Goal: Transaction & Acquisition: Purchase product/service

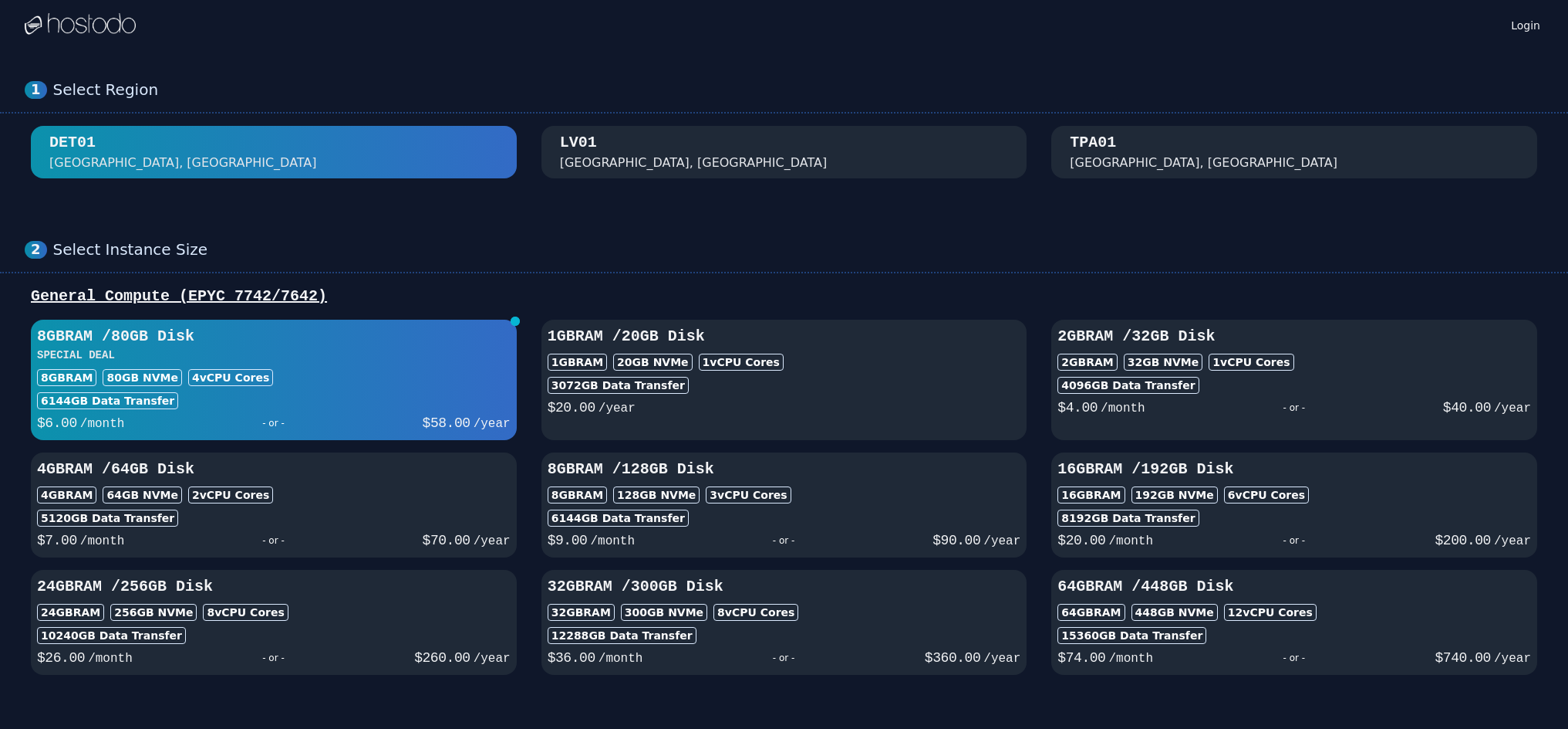
click at [750, 157] on div "[GEOGRAPHIC_DATA], [GEOGRAPHIC_DATA]" at bounding box center [784, 152] width 449 height 40
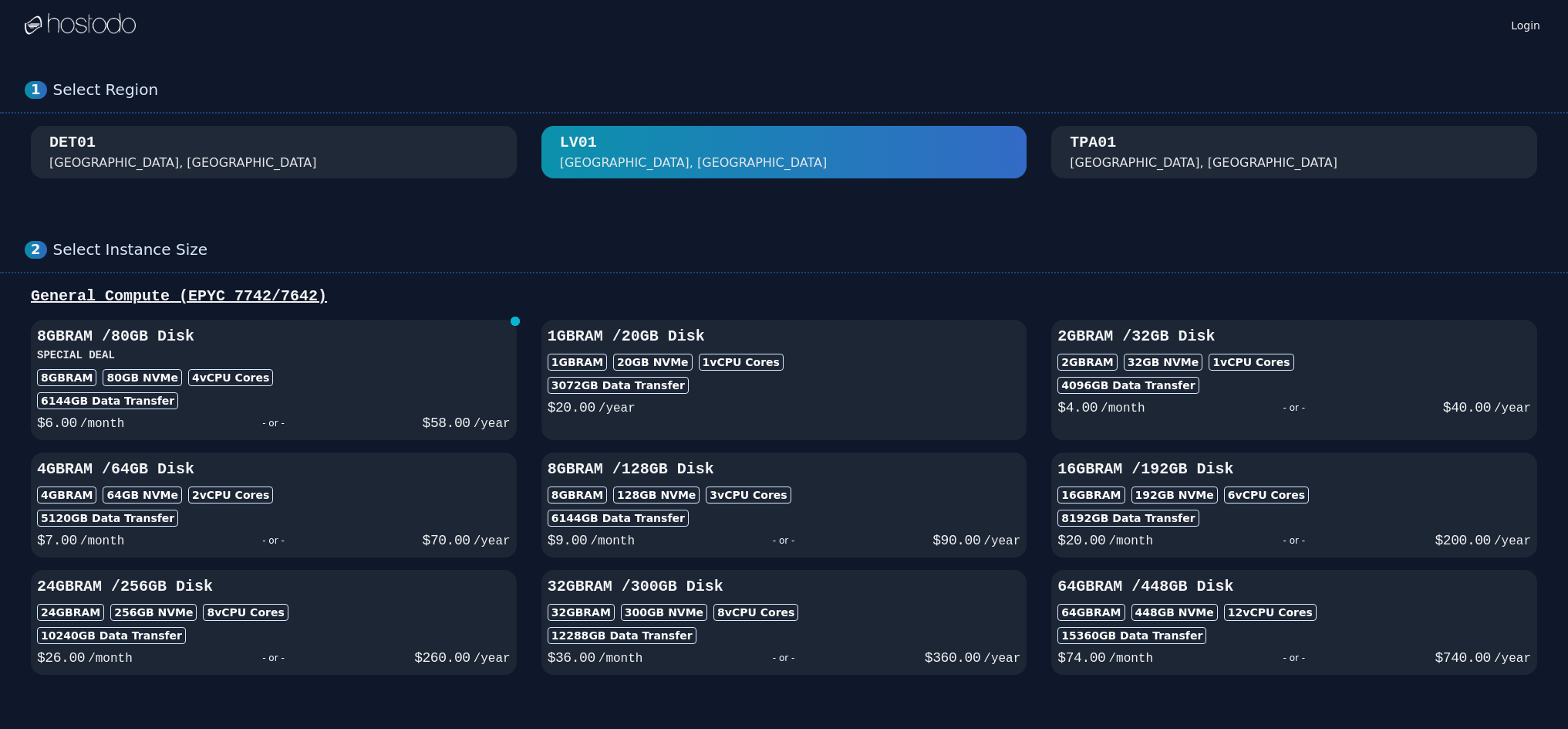
click at [437, 143] on div "DET01 [GEOGRAPHIC_DATA], [GEOGRAPHIC_DATA]" at bounding box center [274, 152] width 449 height 40
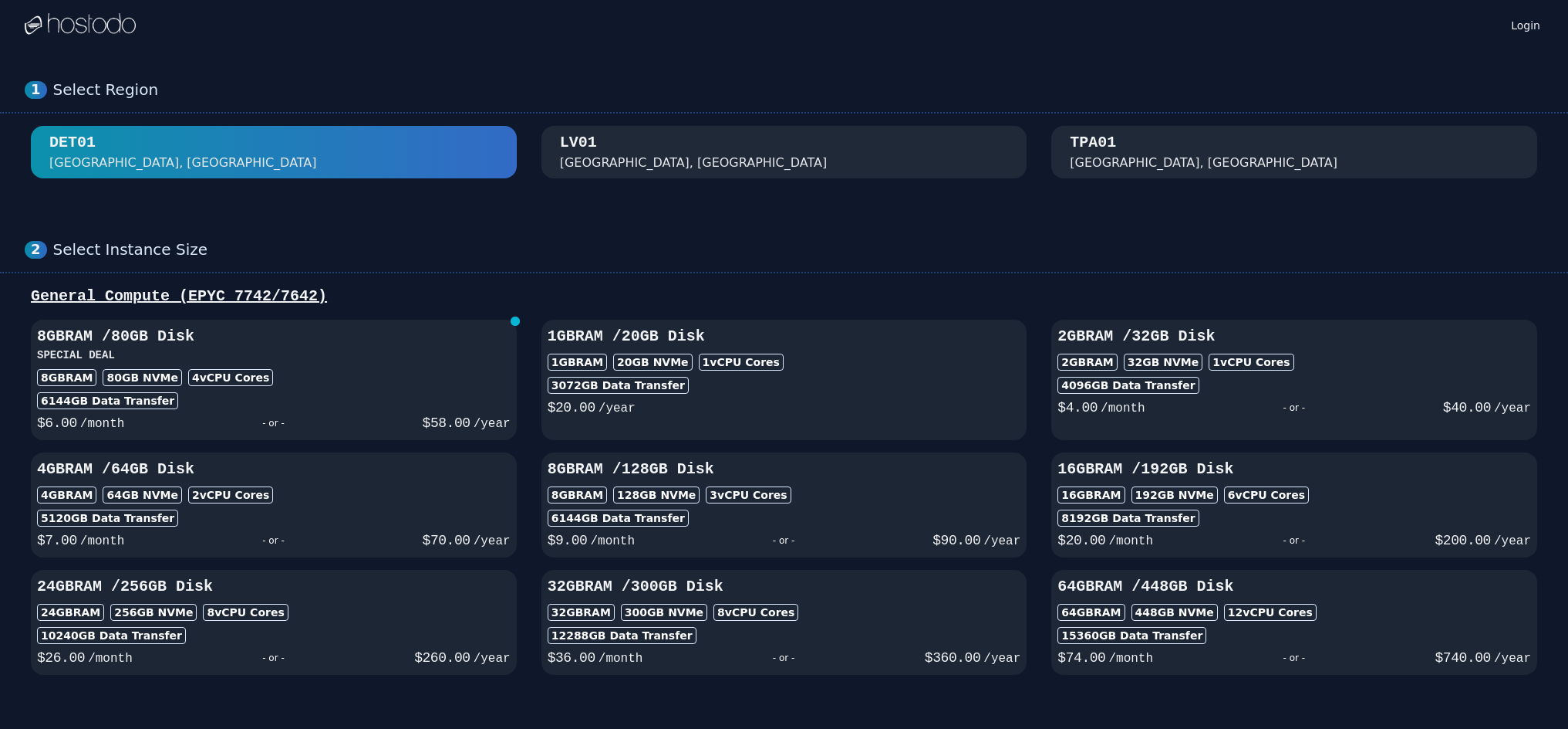
click at [686, 142] on div "[GEOGRAPHIC_DATA], [GEOGRAPHIC_DATA]" at bounding box center [784, 152] width 449 height 40
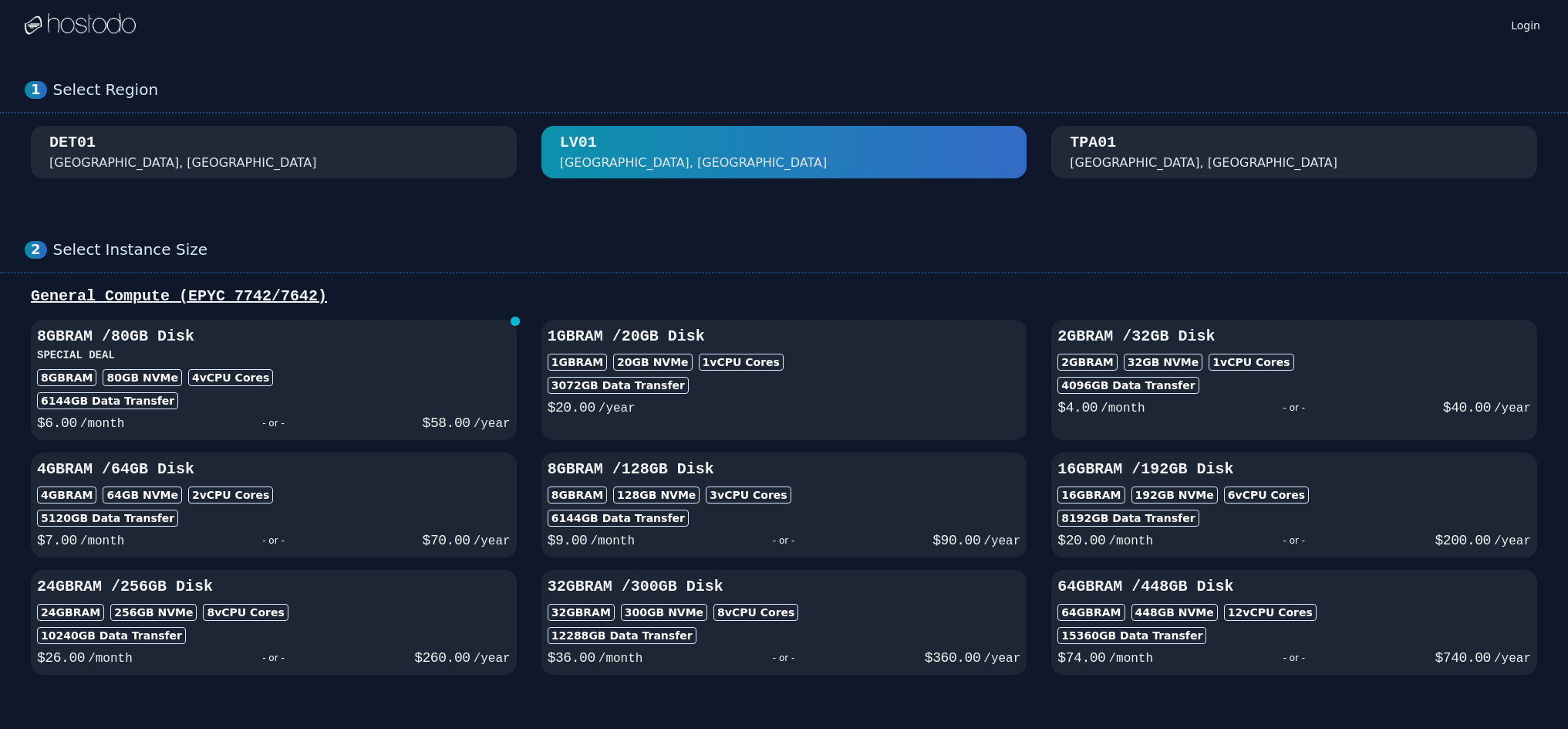
click at [1106, 154] on div "[GEOGRAPHIC_DATA], [GEOGRAPHIC_DATA]" at bounding box center [1204, 163] width 268 height 19
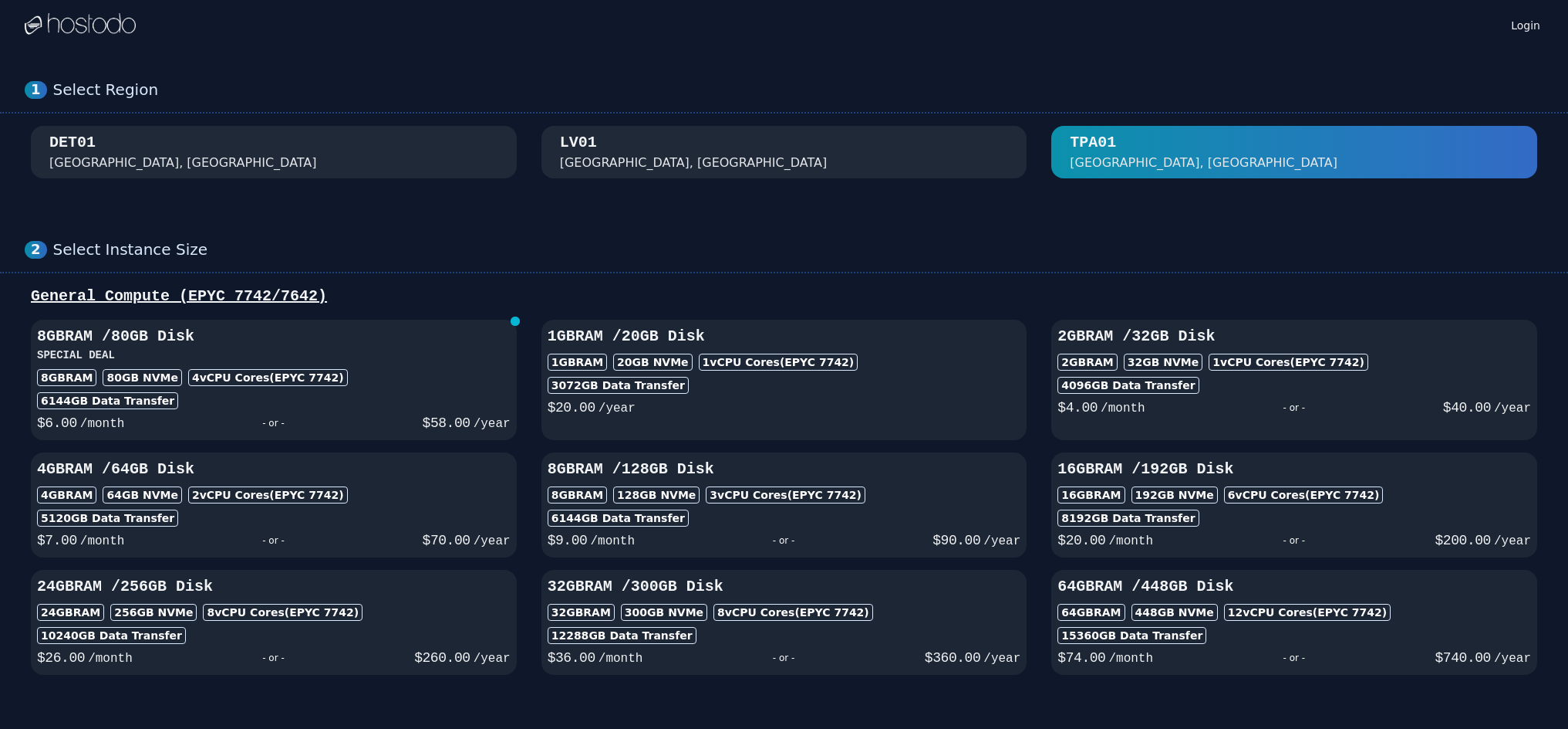
click at [825, 145] on div "[GEOGRAPHIC_DATA], [GEOGRAPHIC_DATA]" at bounding box center [784, 152] width 449 height 40
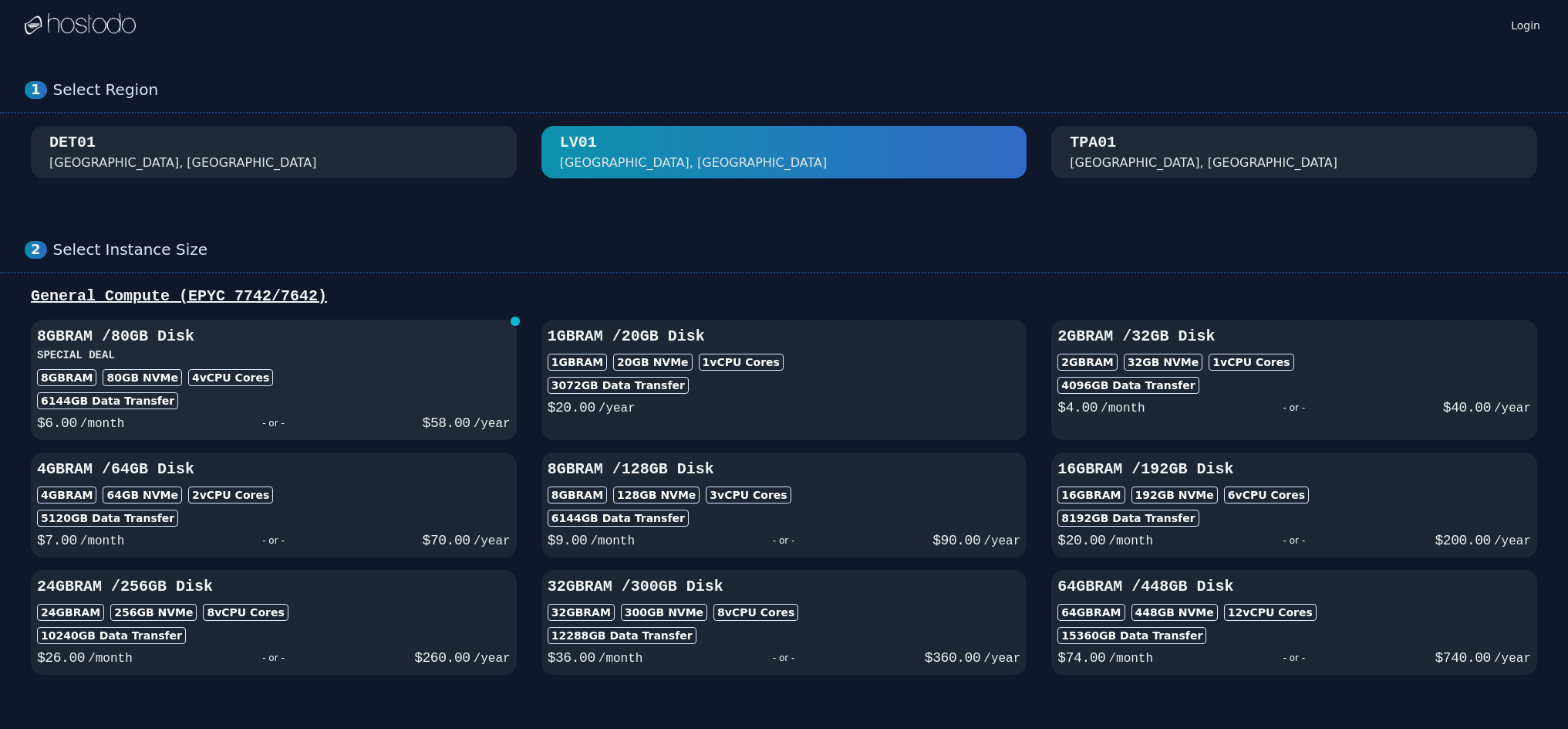
click at [426, 335] on h3 "8GB RAM / 80 GB Disk" at bounding box center [274, 336] width 474 height 22
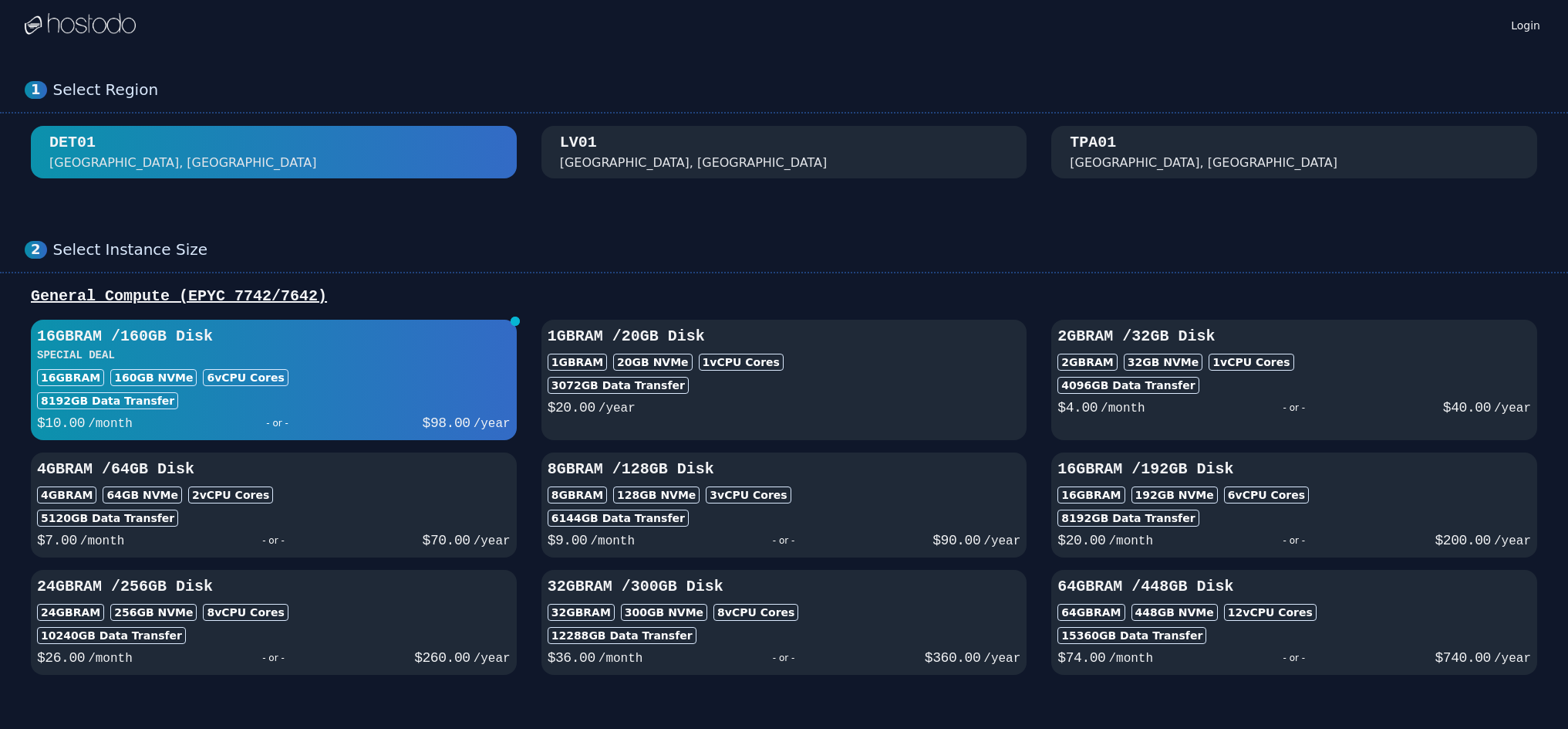
click at [809, 146] on div "[GEOGRAPHIC_DATA], [GEOGRAPHIC_DATA]" at bounding box center [784, 152] width 449 height 40
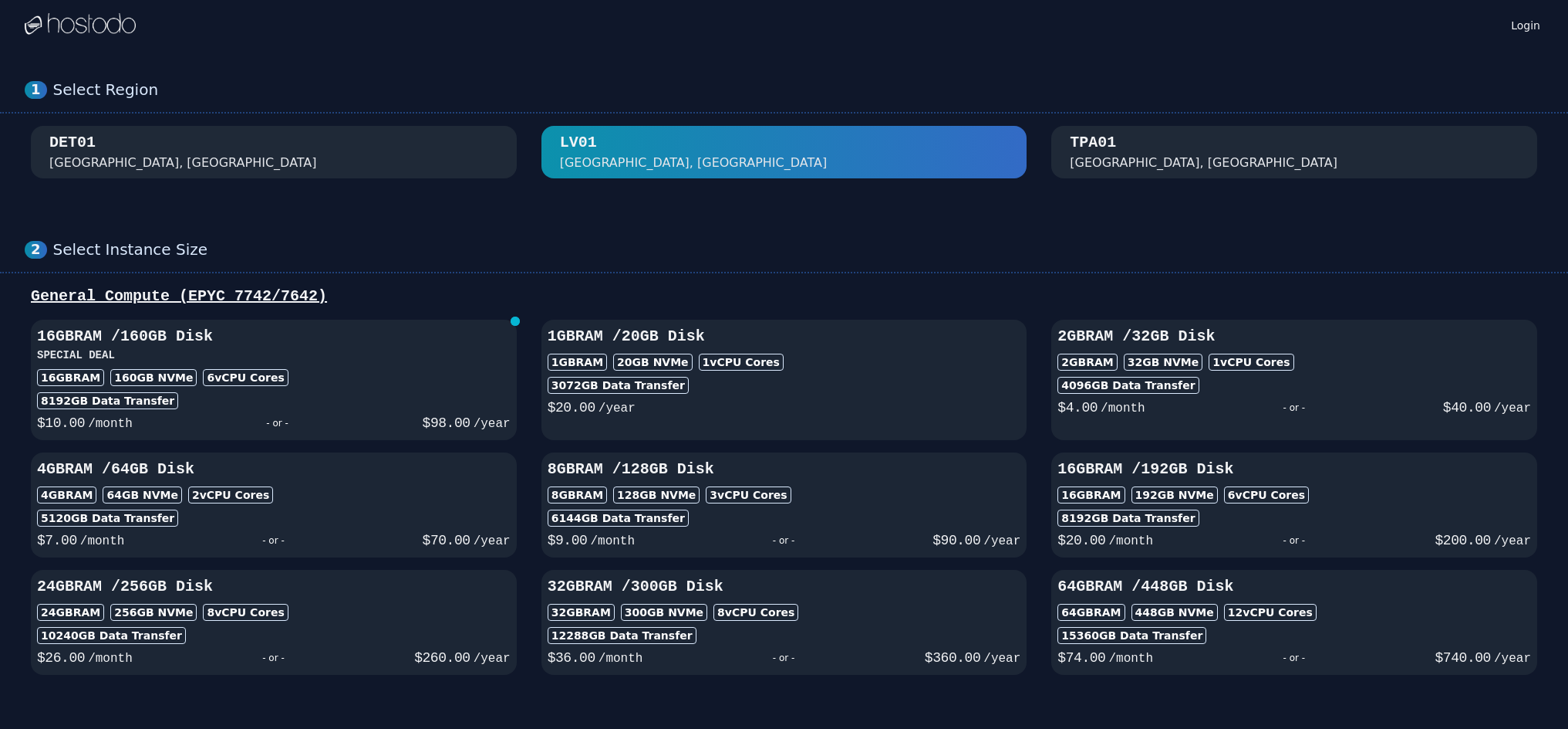
click at [1167, 151] on div "TPA01 [GEOGRAPHIC_DATA], [GEOGRAPHIC_DATA]" at bounding box center [1294, 152] width 449 height 40
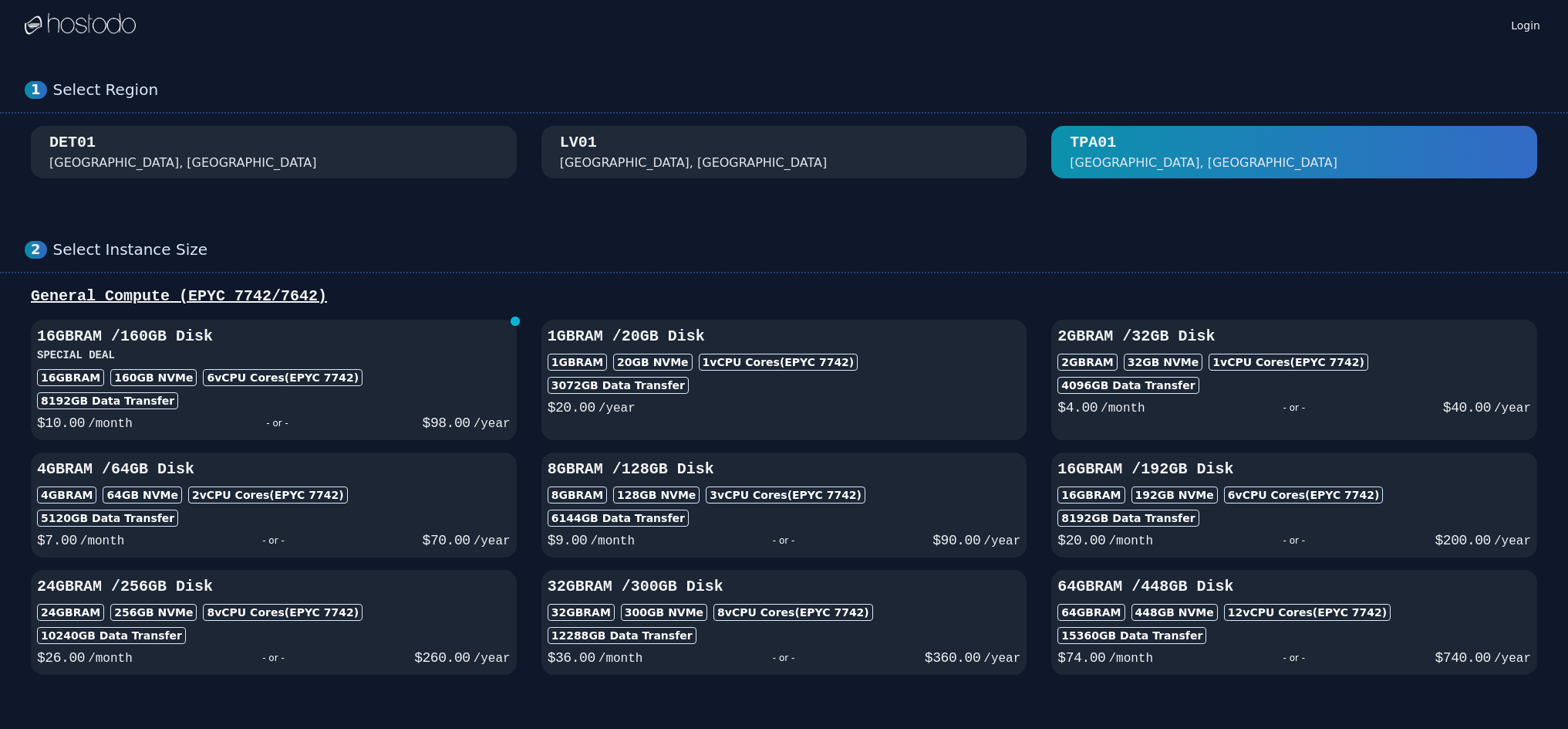
click at [368, 161] on div "DET01 [GEOGRAPHIC_DATA], [GEOGRAPHIC_DATA]" at bounding box center [274, 152] width 449 height 40
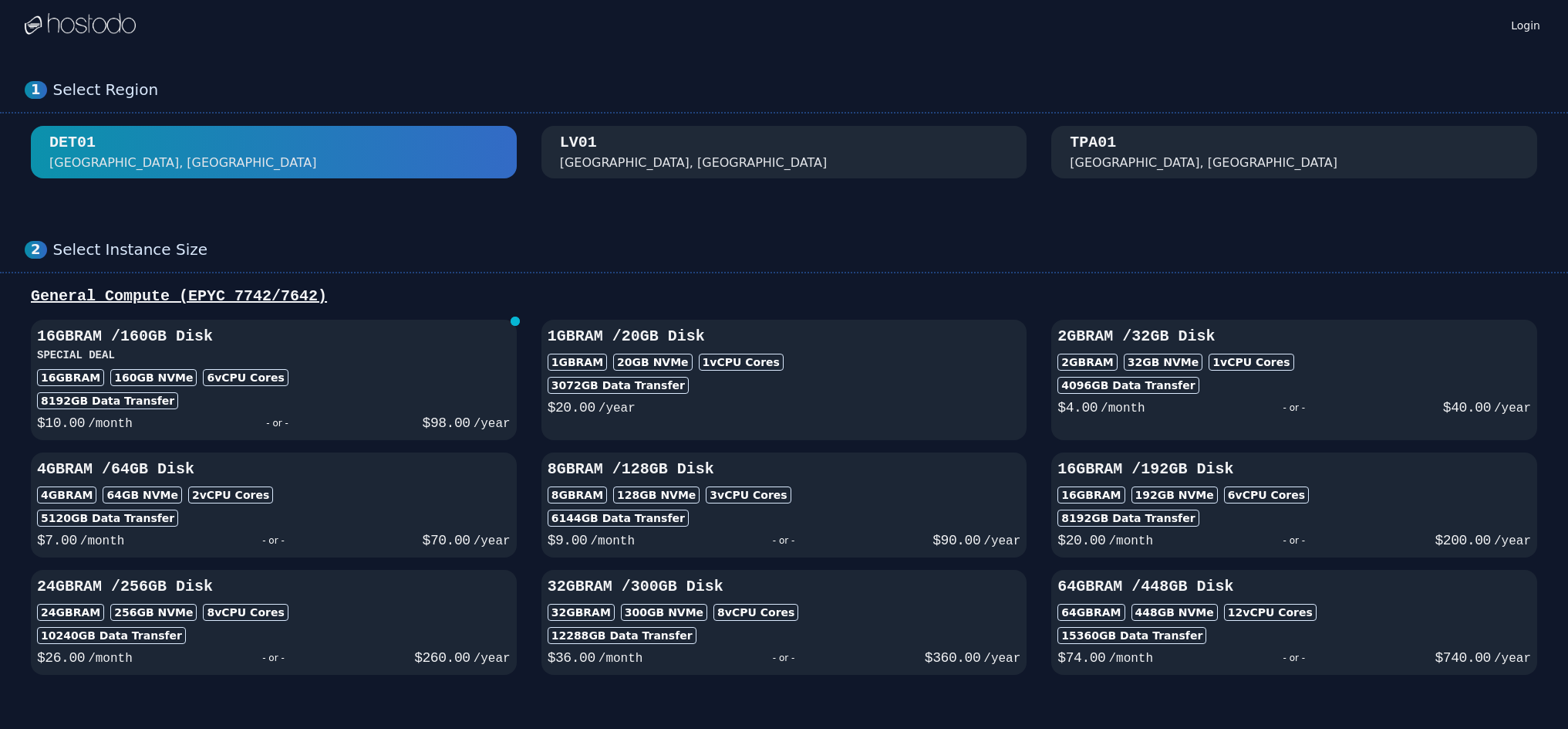
click at [838, 141] on div "[GEOGRAPHIC_DATA], [GEOGRAPHIC_DATA]" at bounding box center [784, 152] width 449 height 40
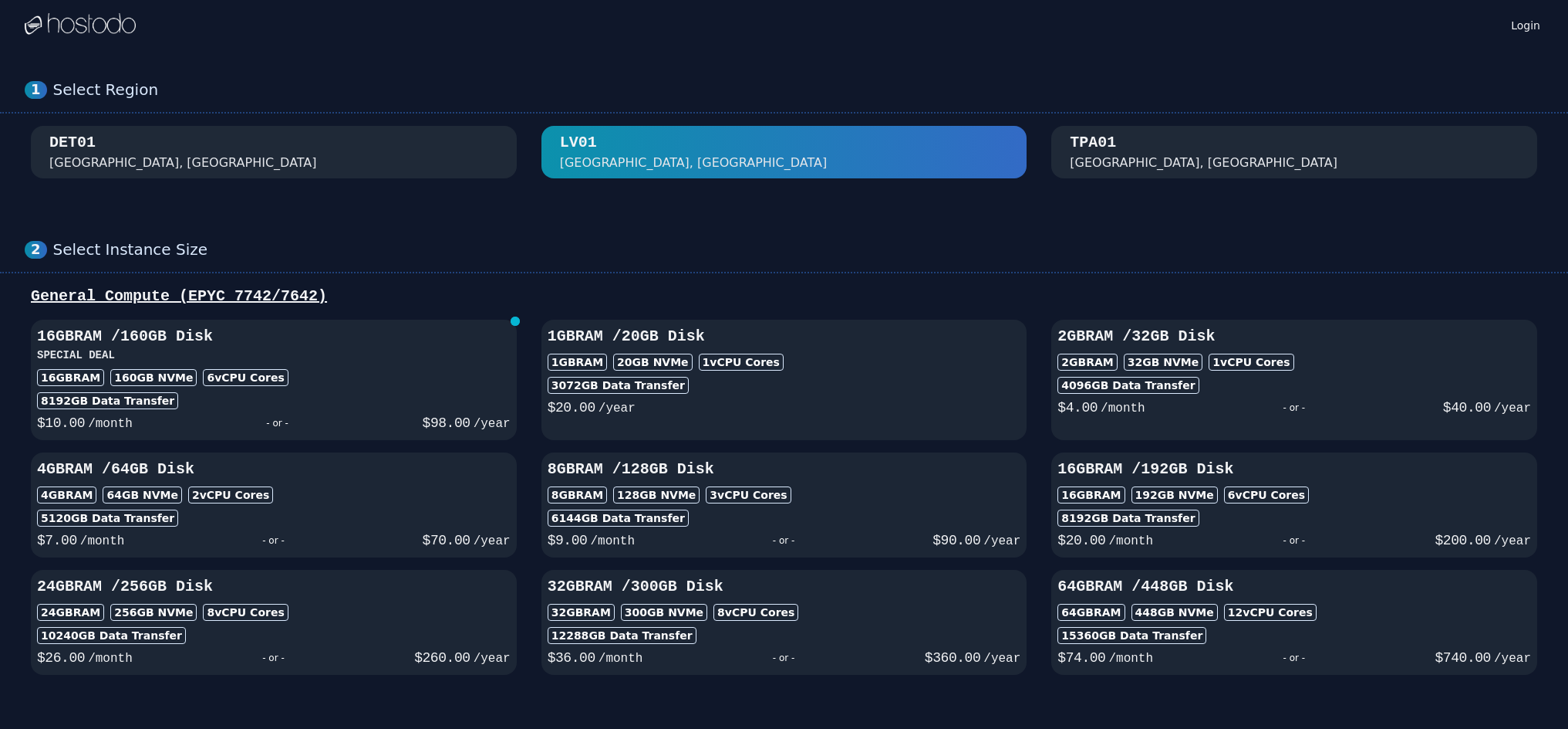
click at [1375, 147] on div "TPA01 [GEOGRAPHIC_DATA], [GEOGRAPHIC_DATA]" at bounding box center [1294, 152] width 449 height 40
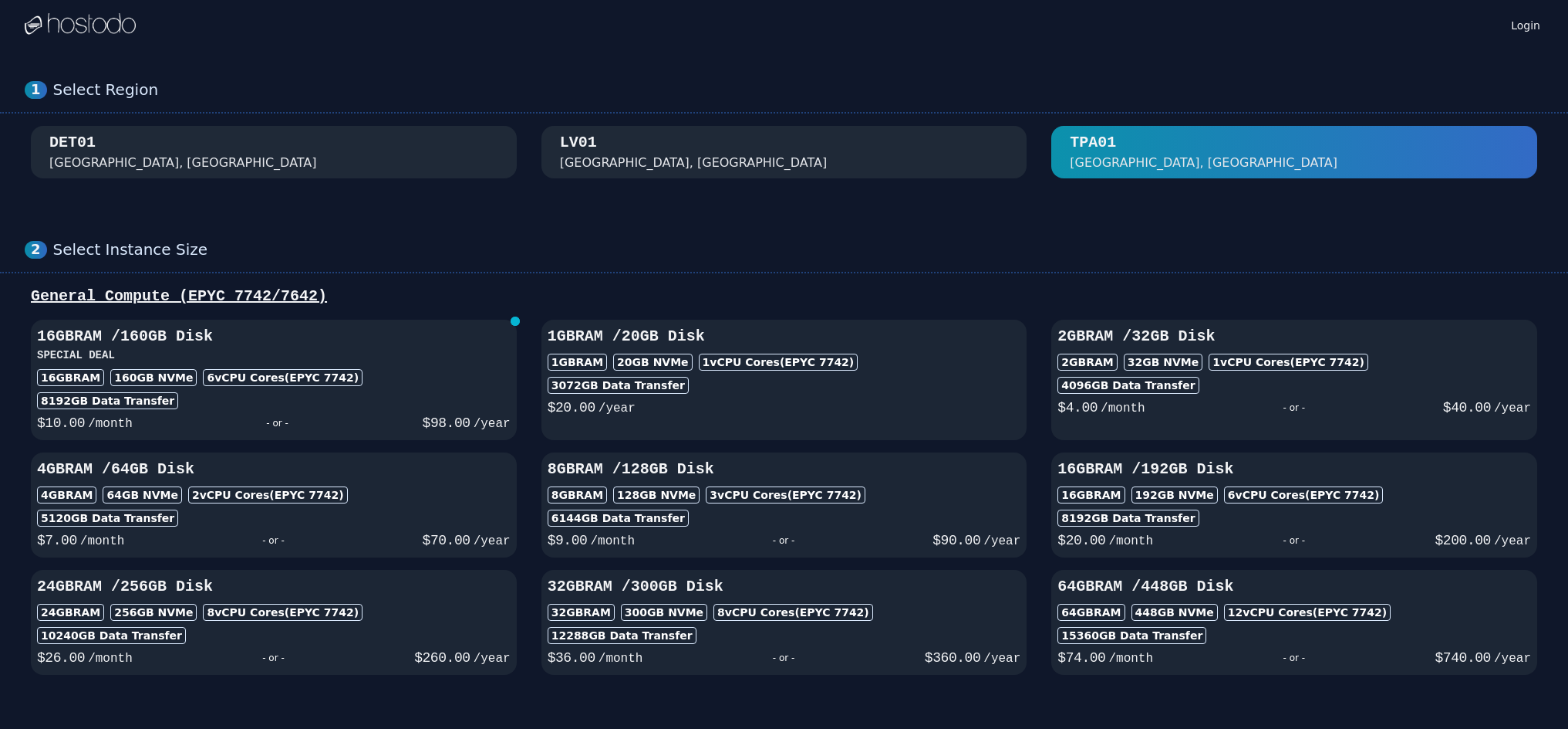
click at [425, 165] on div "DET01 [GEOGRAPHIC_DATA], [GEOGRAPHIC_DATA]" at bounding box center [274, 152] width 449 height 40
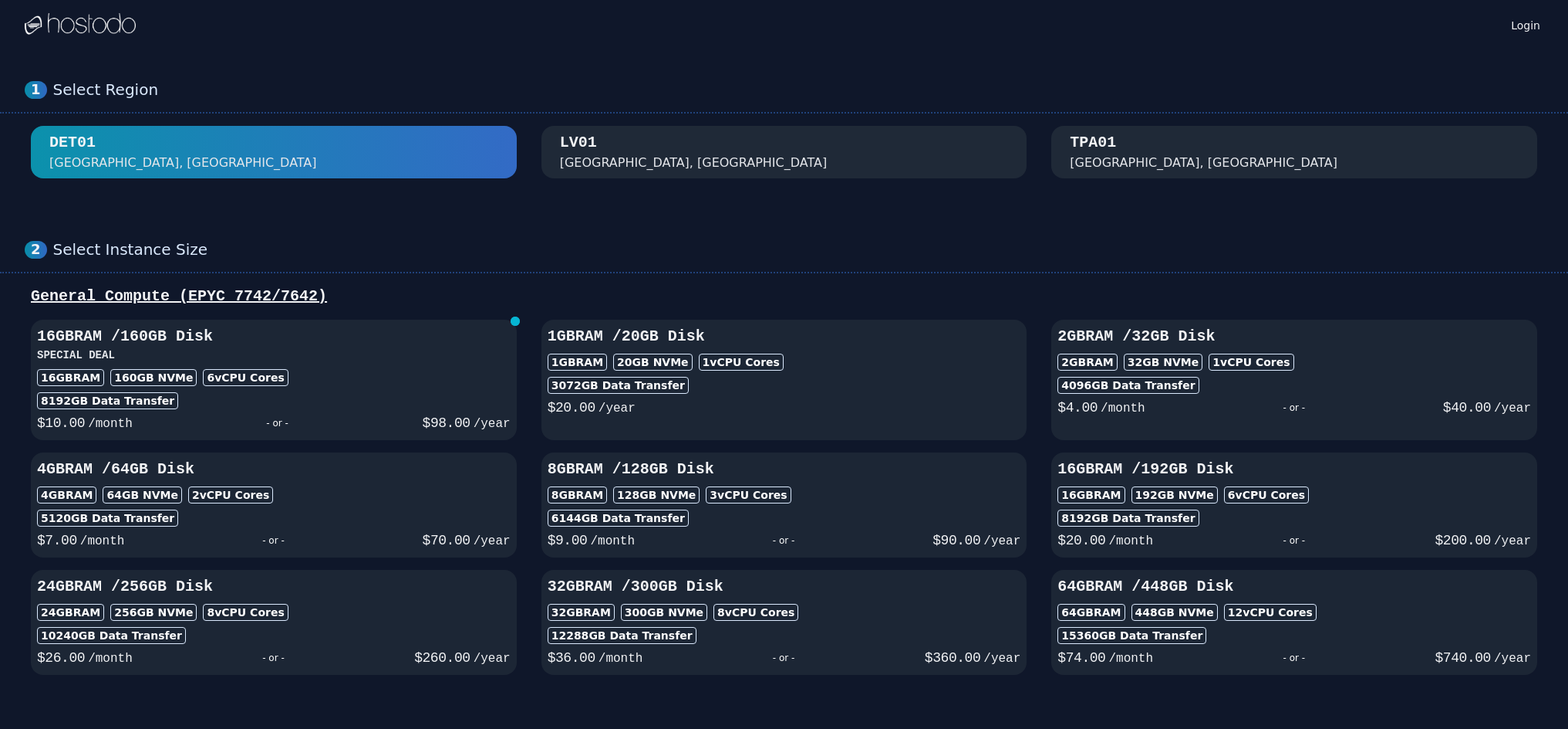
click at [1122, 142] on div "TPA01 [GEOGRAPHIC_DATA], [GEOGRAPHIC_DATA]" at bounding box center [1294, 152] width 449 height 40
